Goal: Register for event/course: Sign up to attend an event or enroll in a course

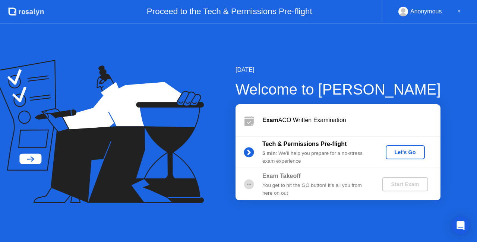
click at [400, 151] on div "Let's Go" at bounding box center [405, 152] width 33 height 6
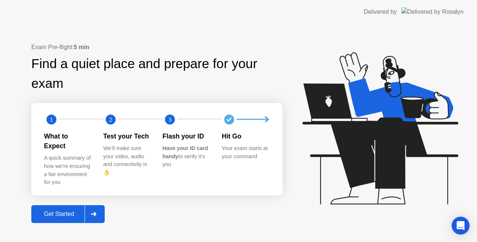
click at [72, 212] on div "Get Started" at bounding box center [59, 214] width 51 height 7
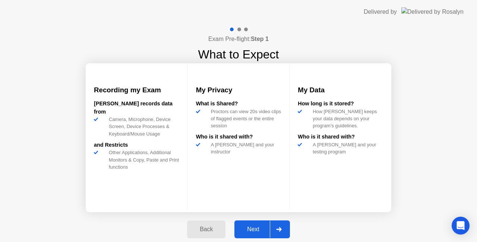
click at [259, 227] on div "Next" at bounding box center [253, 229] width 33 height 7
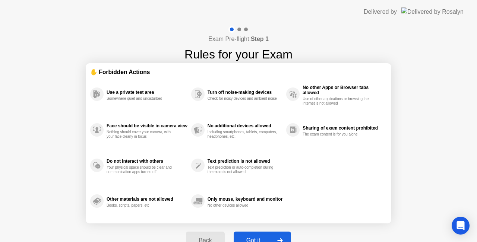
click at [251, 234] on button "Got it" at bounding box center [262, 241] width 57 height 18
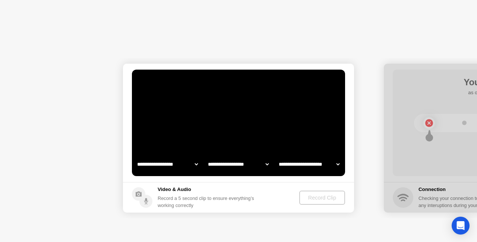
select select "**********"
select select "*******"
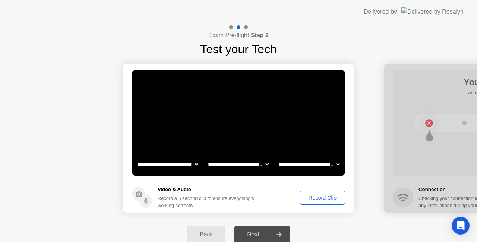
click at [322, 196] on div "Record Clip" at bounding box center [323, 198] width 40 height 6
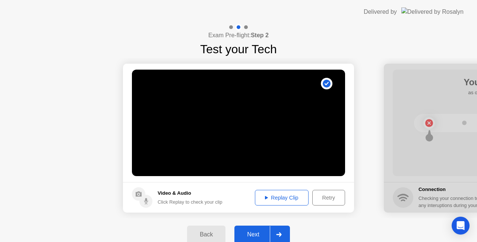
click at [260, 235] on div "Next" at bounding box center [253, 234] width 33 height 7
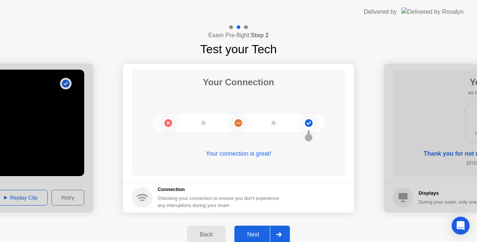
click at [257, 232] on div "Next" at bounding box center [253, 234] width 33 height 7
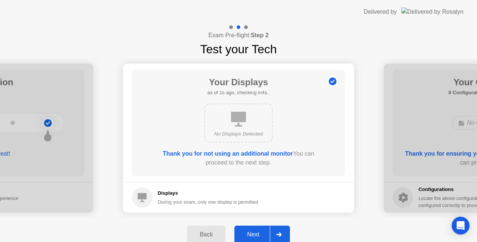
click at [257, 232] on div "Next" at bounding box center [253, 234] width 33 height 7
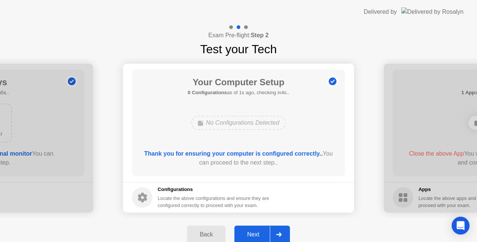
click at [257, 232] on div "Next" at bounding box center [253, 234] width 33 height 7
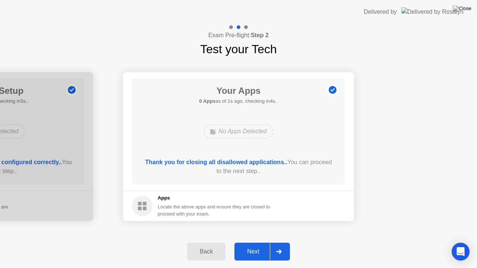
click at [258, 242] on div "Next" at bounding box center [253, 252] width 33 height 7
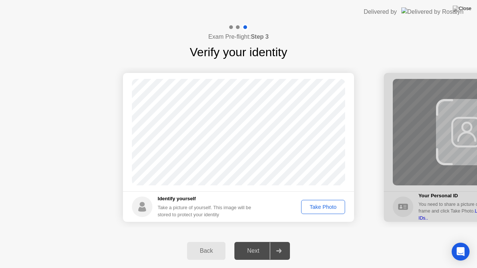
click at [314, 208] on div "Take Photo" at bounding box center [323, 207] width 39 height 6
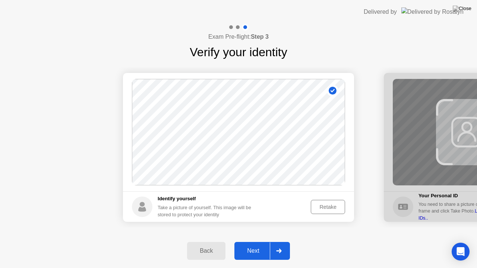
click at [244, 242] on div "Next" at bounding box center [253, 251] width 33 height 7
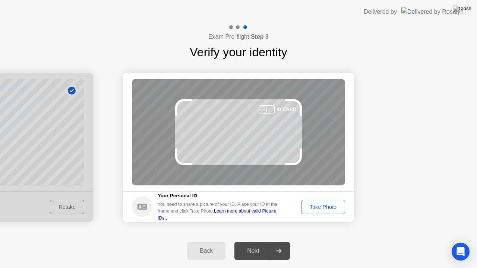
click at [317, 211] on button "Take Photo" at bounding box center [323, 207] width 44 height 14
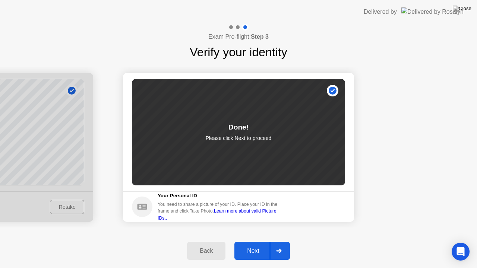
click at [256, 242] on div "Next" at bounding box center [253, 251] width 33 height 7
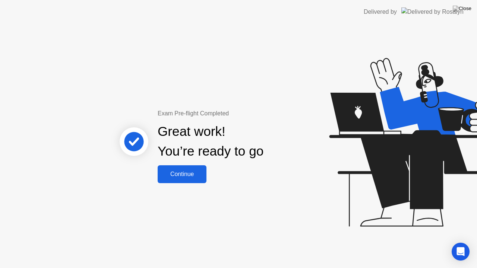
click at [174, 173] on div "Continue" at bounding box center [182, 174] width 44 height 7
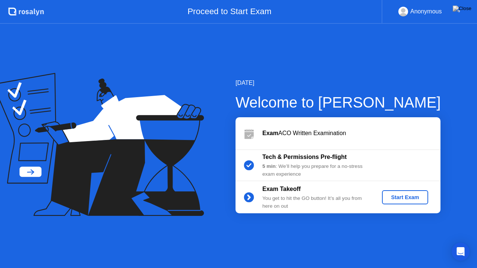
click at [398, 192] on button "Start Exam" at bounding box center [405, 197] width 46 height 14
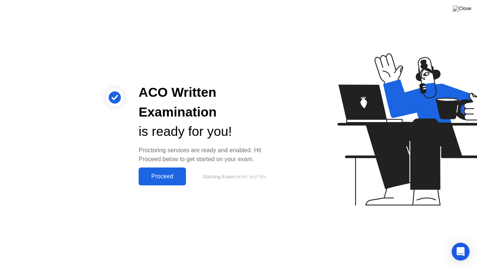
click at [162, 180] on div "Proceed" at bounding box center [162, 176] width 43 height 7
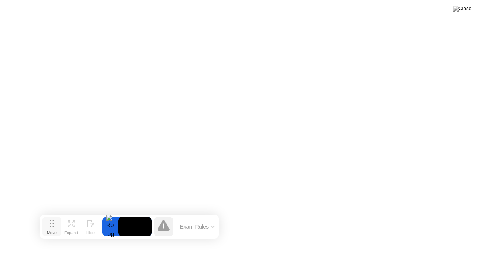
drag, startPoint x: 164, startPoint y: 253, endPoint x: 53, endPoint y: 225, distance: 114.2
click at [54, 225] on button "Move" at bounding box center [51, 226] width 19 height 19
click at [73, 228] on icon at bounding box center [72, 227] width 3 height 3
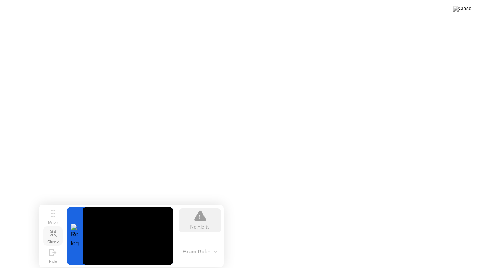
click at [52, 235] on icon at bounding box center [53, 233] width 7 height 7
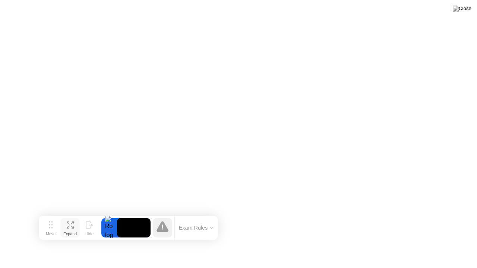
click at [215, 227] on button "Exam Rules" at bounding box center [196, 228] width 39 height 7
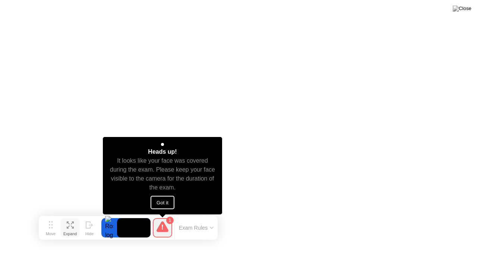
click at [168, 206] on button "Got it" at bounding box center [163, 202] width 24 height 13
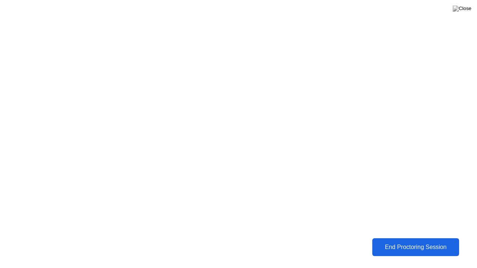
click at [419, 242] on div "End Proctoring Session" at bounding box center [415, 247] width 82 height 7
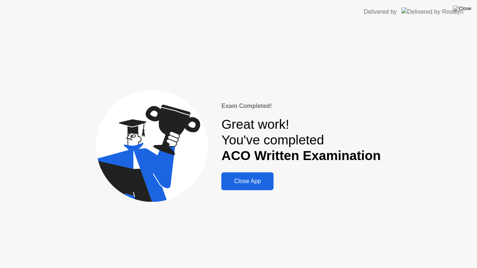
click at [240, 184] on div "Close App" at bounding box center [248, 181] width 48 height 7
